Goal: Information Seeking & Learning: Learn about a topic

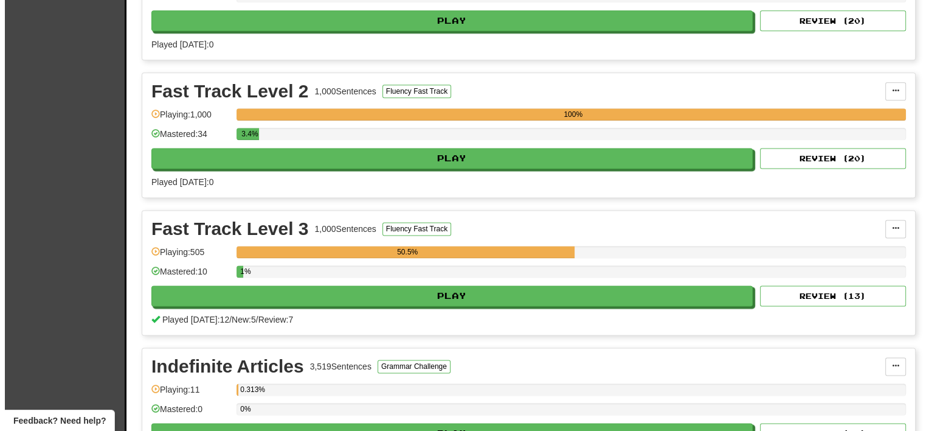
scroll to position [1581, 0]
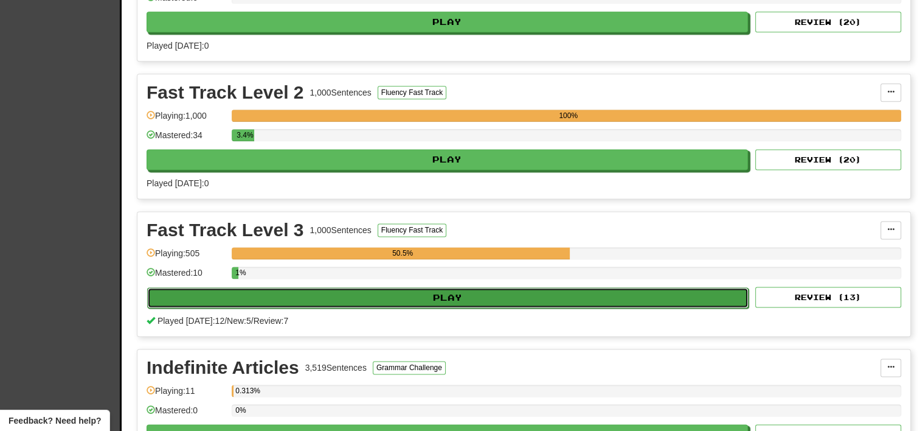
click at [311, 287] on button "Play" at bounding box center [448, 297] width 602 height 21
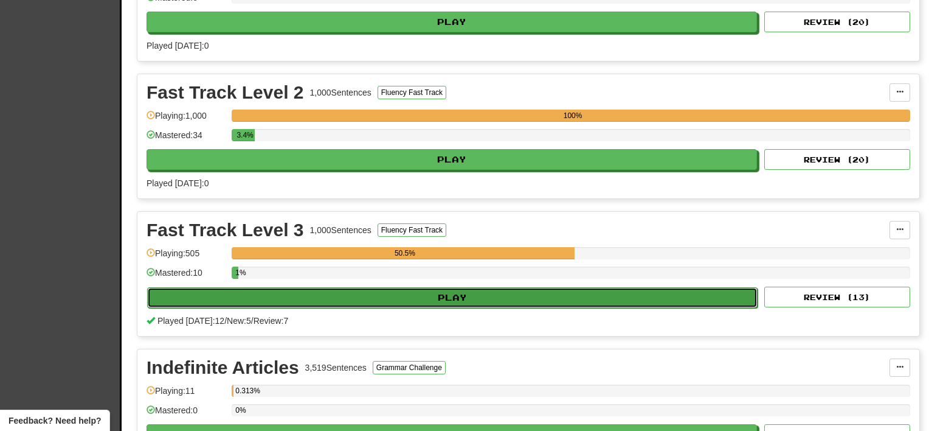
select select "**"
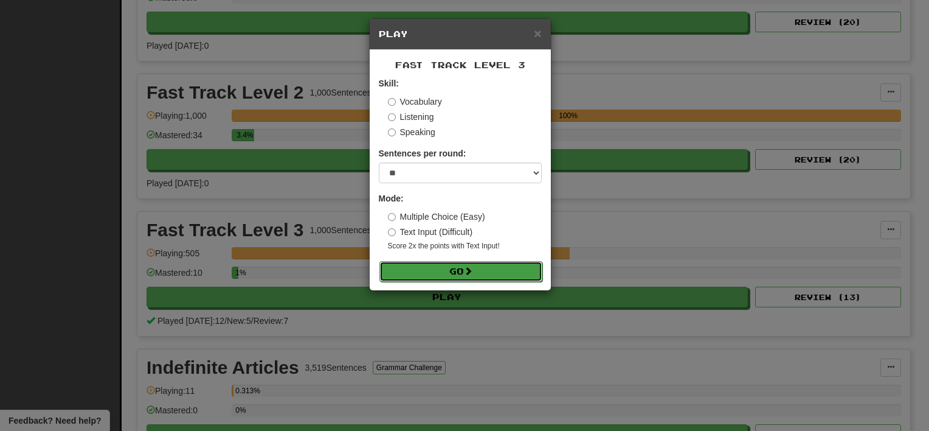
click at [418, 275] on button "Go" at bounding box center [461, 271] width 163 height 21
click at [416, 272] on button "Go" at bounding box center [461, 271] width 163 height 21
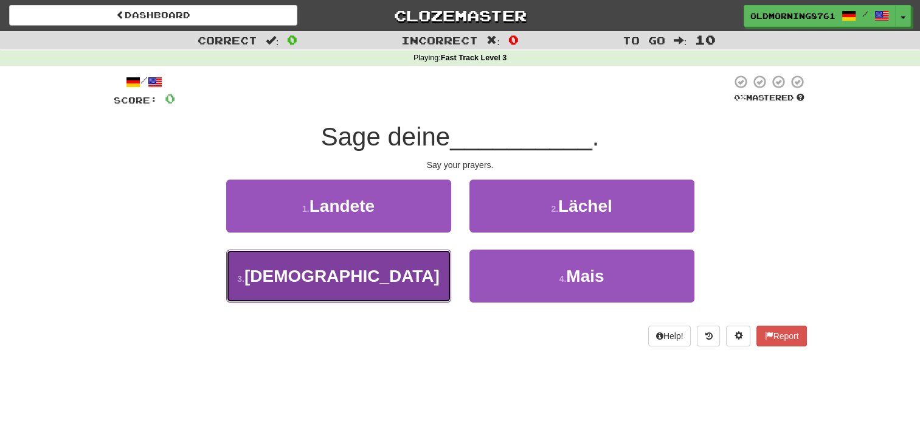
click at [387, 290] on button "3 . Gebete" at bounding box center [338, 275] width 225 height 53
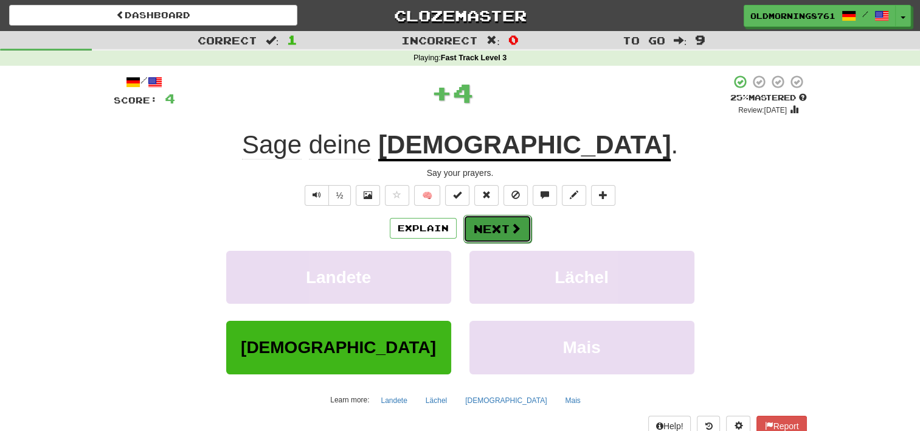
click at [485, 231] on button "Next" at bounding box center [497, 229] width 68 height 28
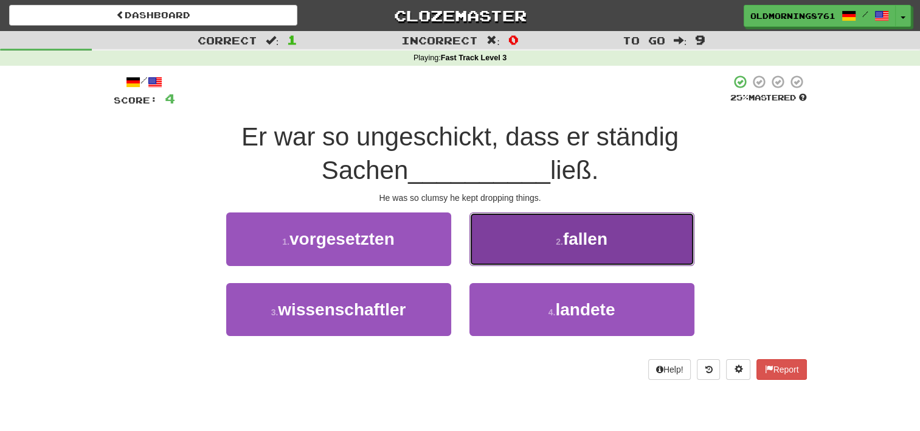
click at [556, 226] on button "2 . fallen" at bounding box center [582, 238] width 225 height 53
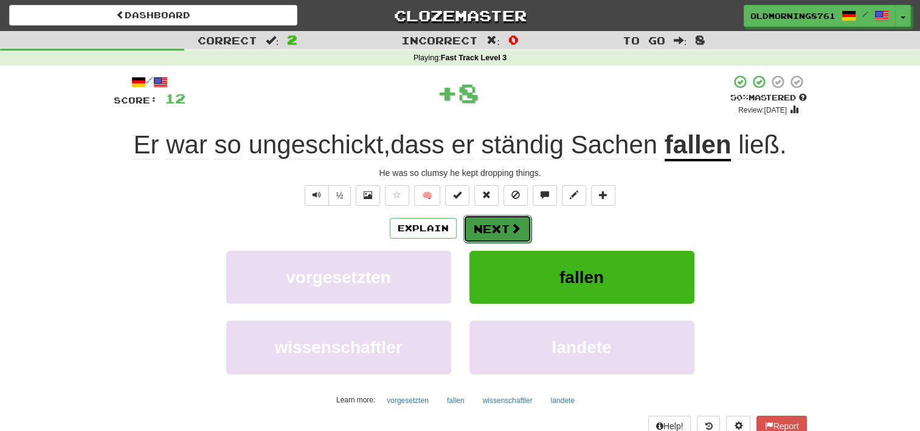
click at [511, 237] on button "Next" at bounding box center [497, 229] width 68 height 28
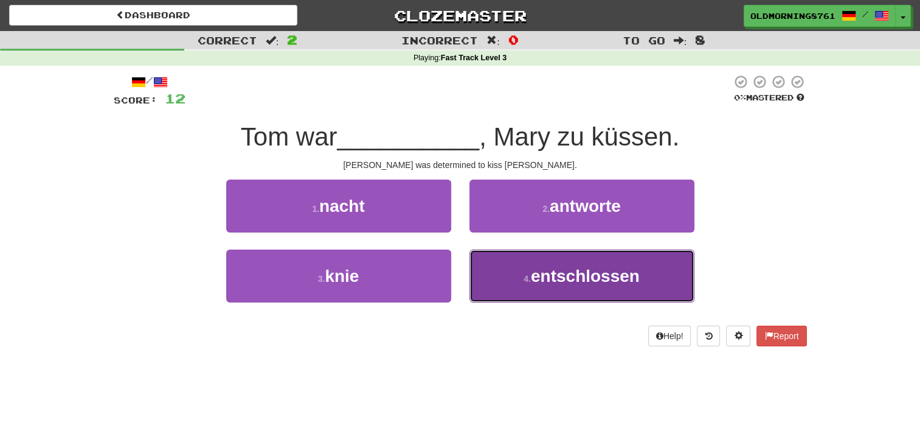
click at [494, 266] on button "4 . entschlossen" at bounding box center [582, 275] width 225 height 53
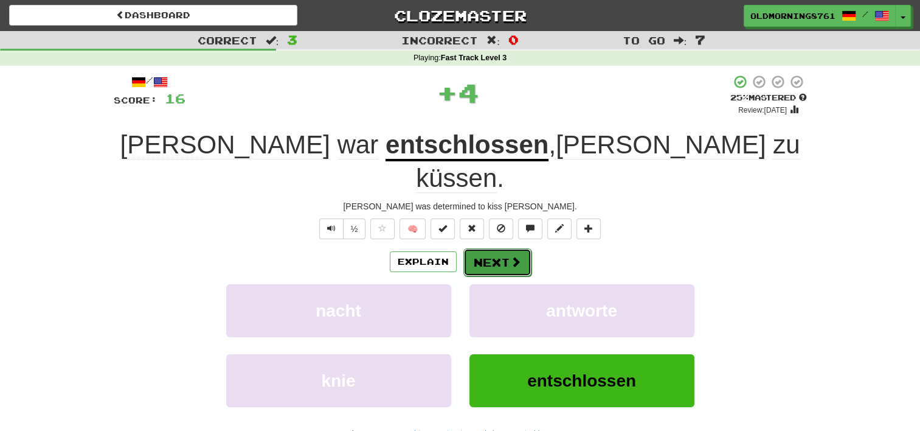
click at [484, 248] on button "Next" at bounding box center [497, 262] width 68 height 28
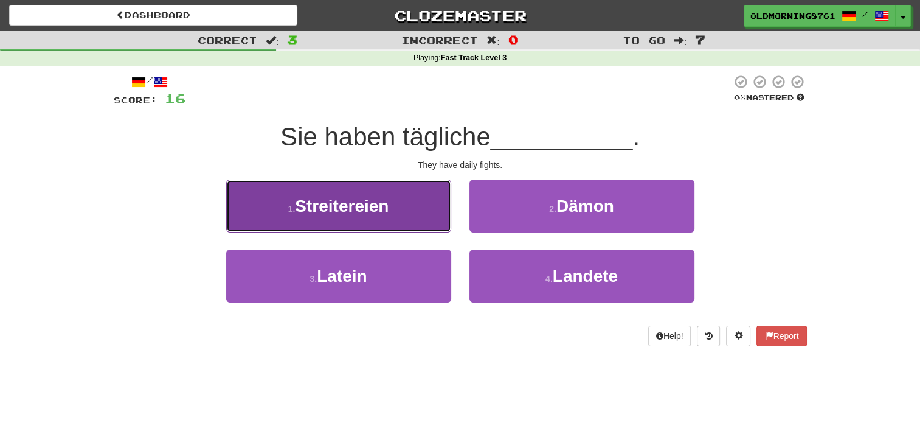
click at [394, 229] on button "1 . Streitereien" at bounding box center [338, 205] width 225 height 53
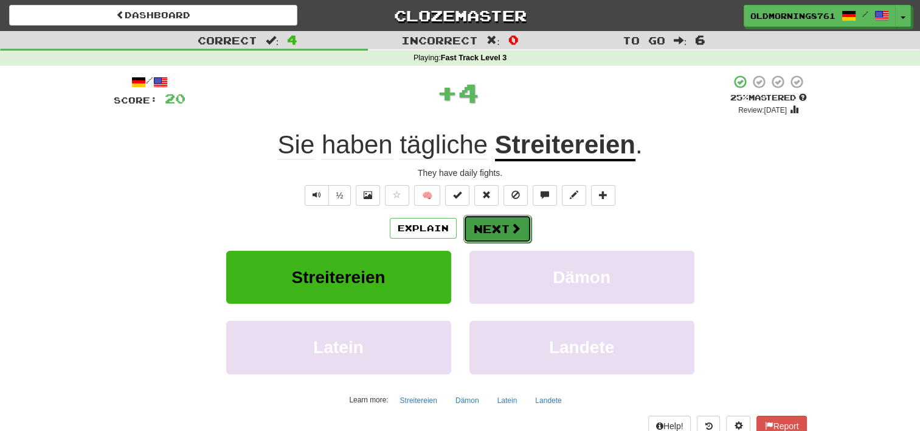
click at [470, 232] on button "Next" at bounding box center [497, 229] width 68 height 28
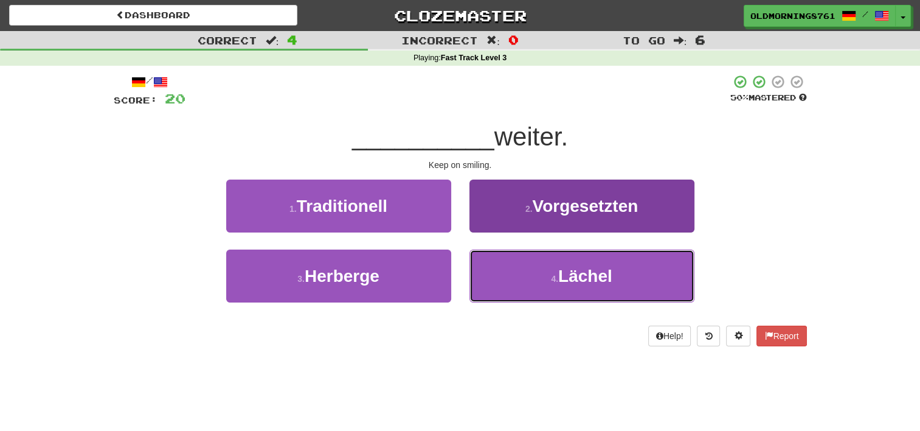
drag, startPoint x: 499, startPoint y: 285, endPoint x: 496, endPoint y: 255, distance: 29.9
click at [500, 287] on button "4 . Lächel" at bounding box center [582, 275] width 225 height 53
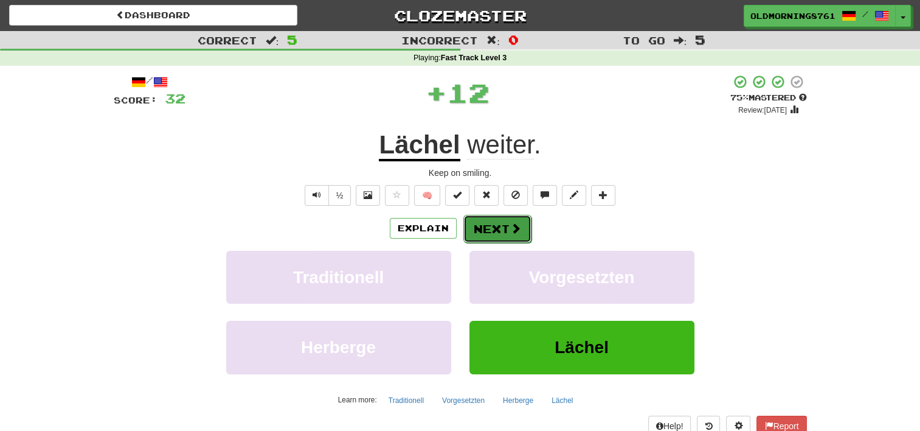
click at [492, 220] on button "Next" at bounding box center [497, 229] width 68 height 28
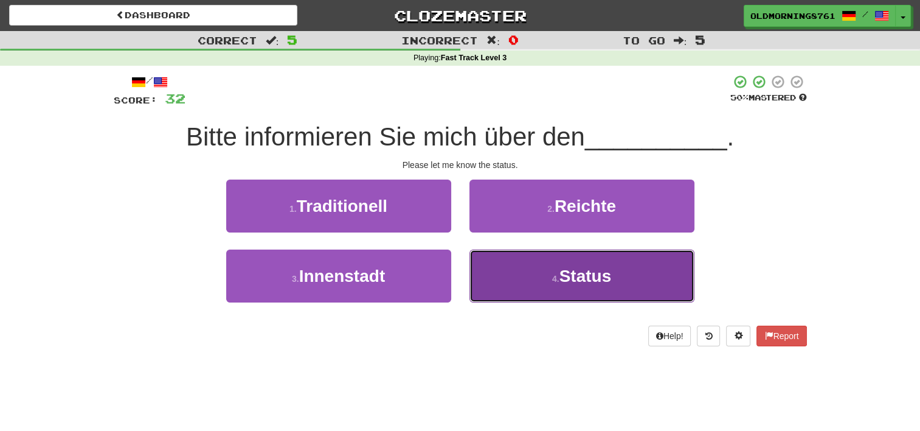
click at [532, 280] on button "4 . Status" at bounding box center [582, 275] width 225 height 53
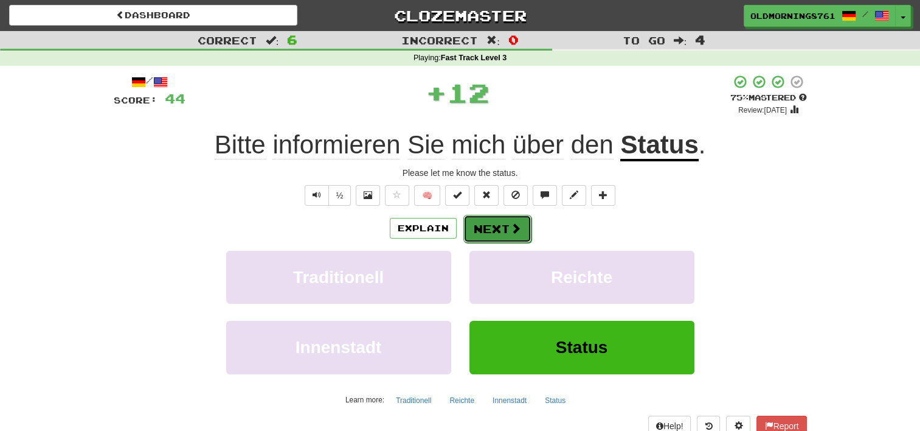
click at [504, 235] on button "Next" at bounding box center [497, 229] width 68 height 28
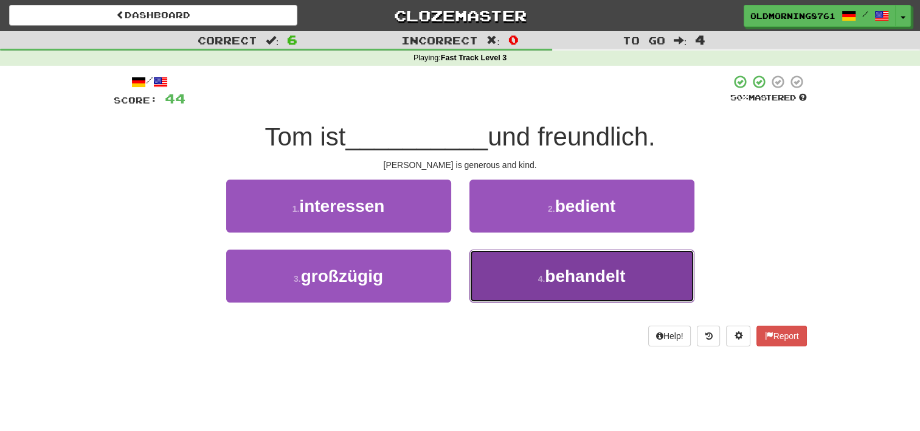
click at [494, 292] on button "4 . behandelt" at bounding box center [582, 275] width 225 height 53
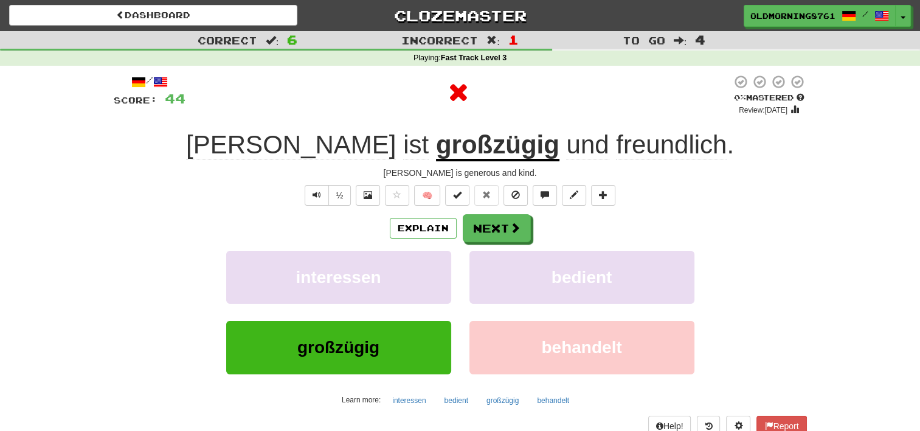
click at [501, 242] on div "Explain Next interessen bedient großzügig behandelt Learn more: interessen bedi…" at bounding box center [460, 311] width 693 height 195
click at [496, 221] on button "Next" at bounding box center [497, 229] width 68 height 28
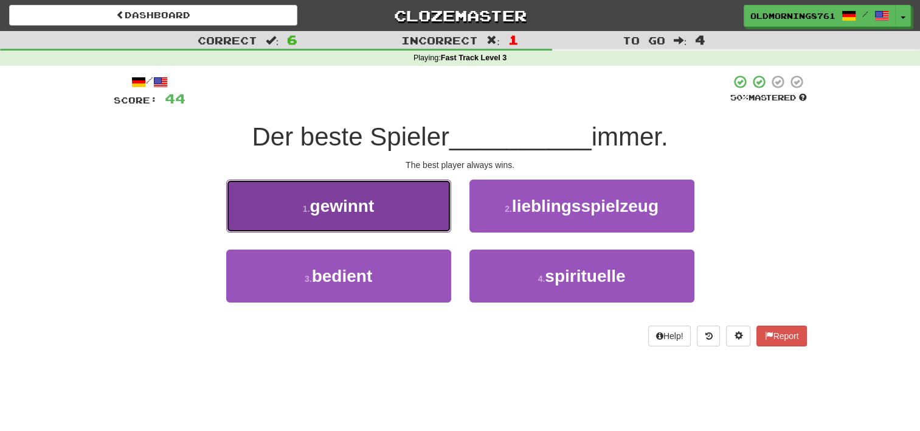
click at [417, 200] on button "1 . gewinnt" at bounding box center [338, 205] width 225 height 53
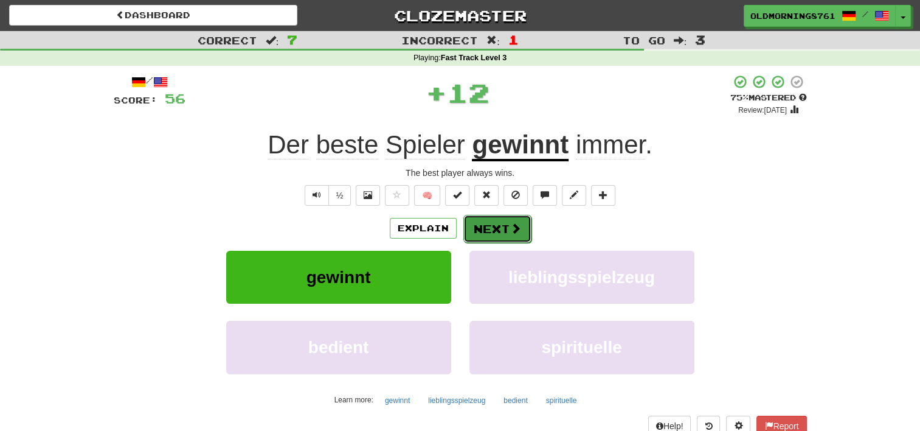
click at [506, 224] on button "Next" at bounding box center [497, 229] width 68 height 28
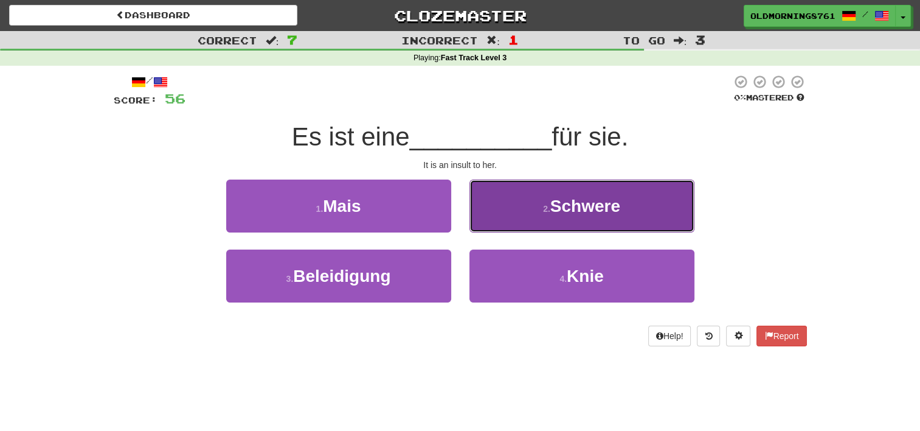
click at [526, 202] on button "2 . Schwere" at bounding box center [582, 205] width 225 height 53
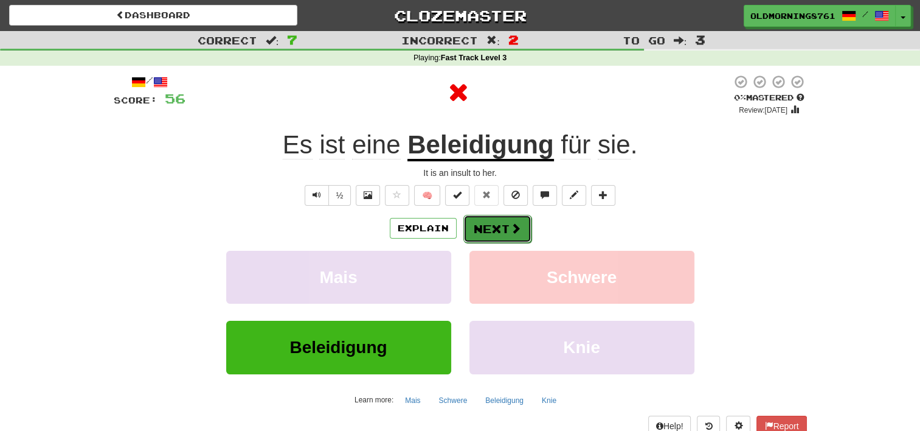
click at [513, 229] on span at bounding box center [515, 228] width 11 height 11
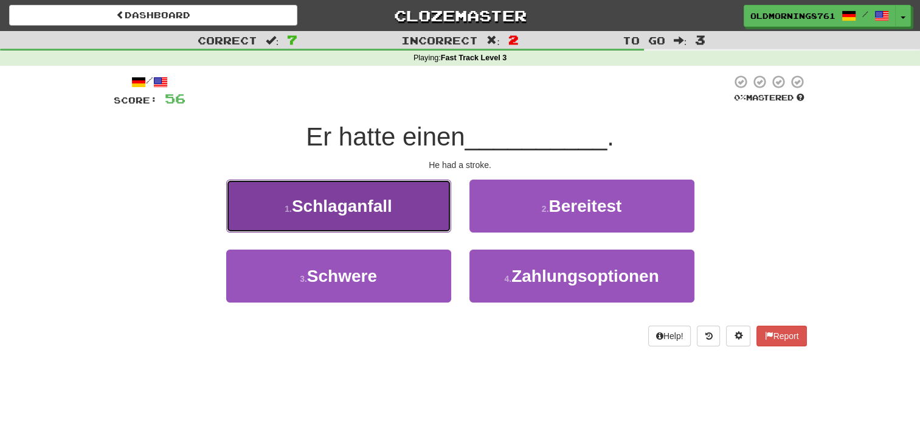
click at [422, 212] on button "1 . Schlaganfall" at bounding box center [338, 205] width 225 height 53
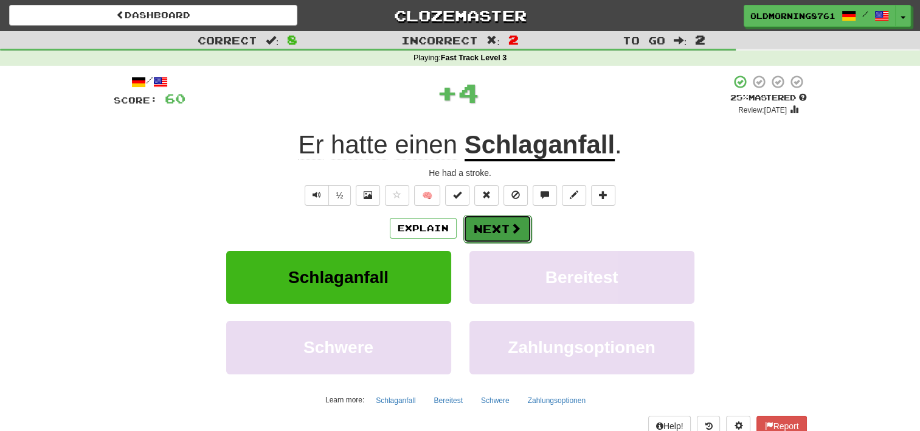
click at [485, 221] on button "Next" at bounding box center [497, 229] width 68 height 28
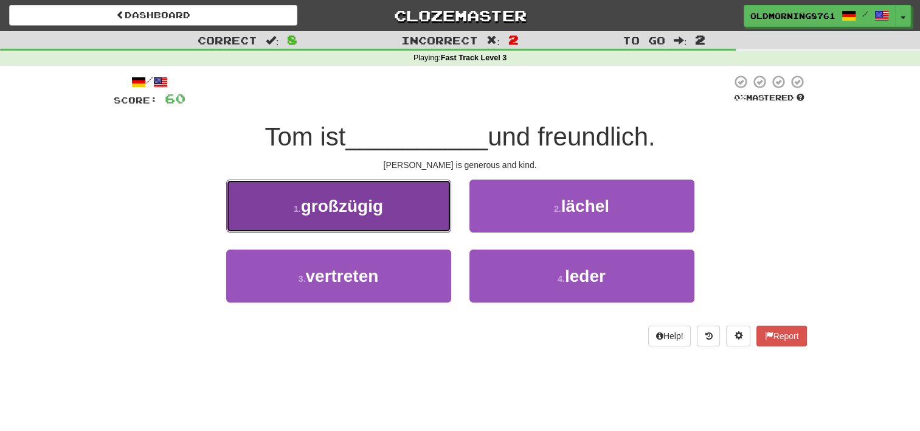
click at [426, 199] on button "1 . großzügig" at bounding box center [338, 205] width 225 height 53
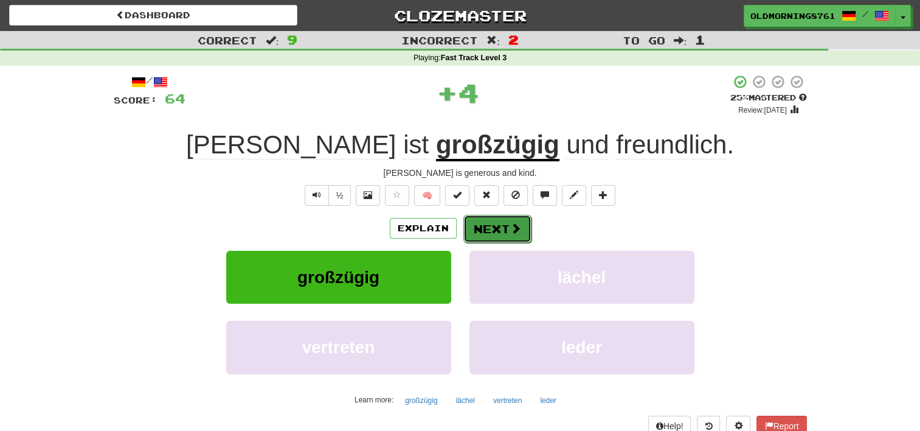
click at [480, 224] on button "Next" at bounding box center [497, 229] width 68 height 28
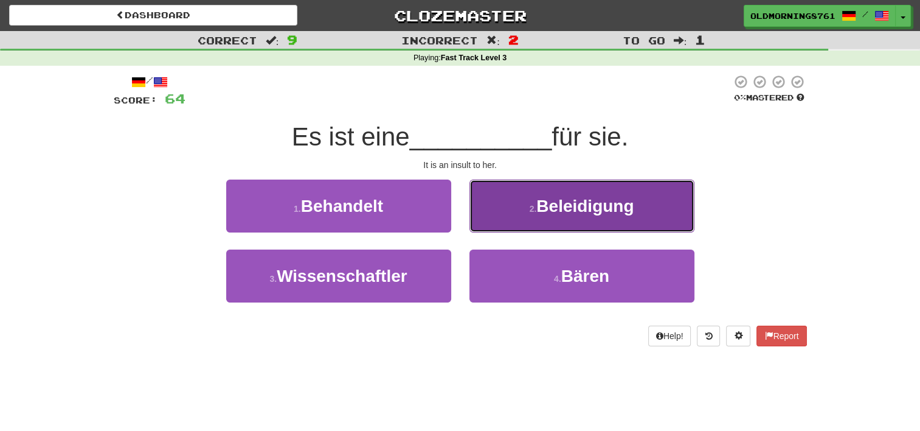
click at [503, 225] on button "2 . Beleidigung" at bounding box center [582, 205] width 225 height 53
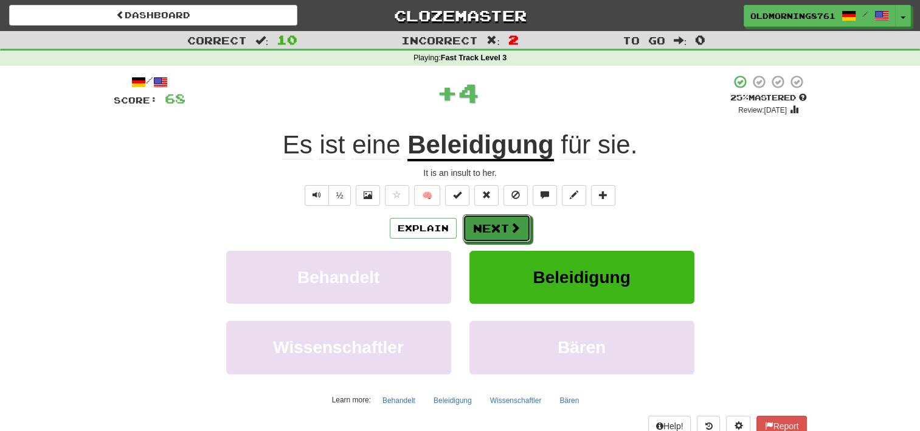
click at [504, 226] on button "Next" at bounding box center [497, 228] width 68 height 28
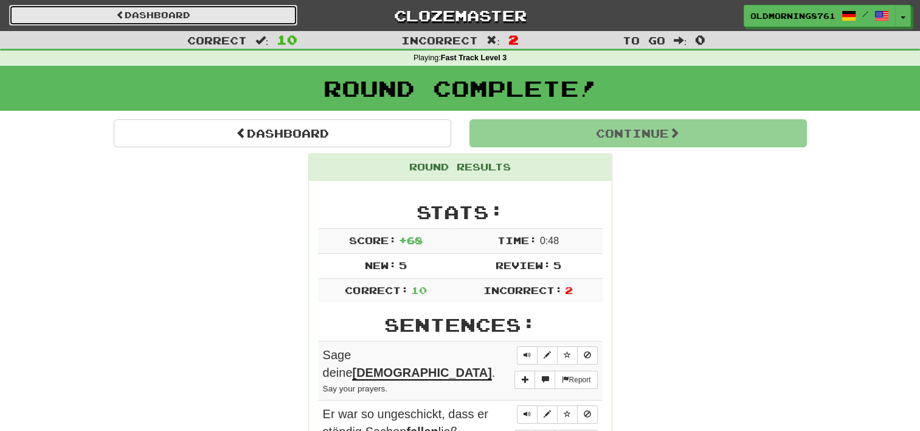
click at [252, 12] on link "Dashboard" at bounding box center [153, 15] width 288 height 21
